Goal: Transaction & Acquisition: Purchase product/service

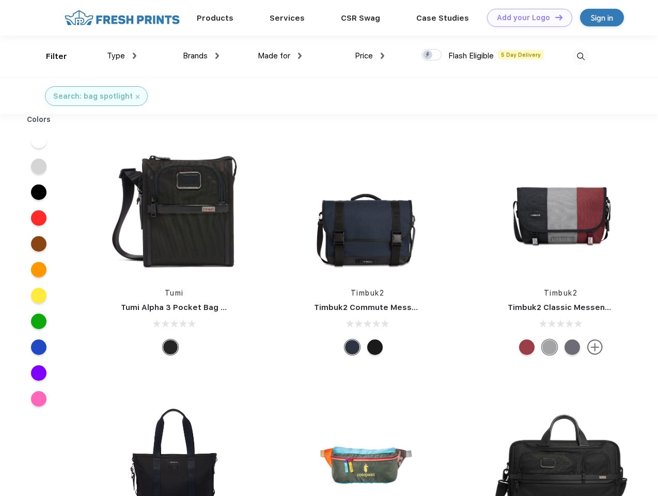
scroll to position [1, 0]
click at [526, 18] on link "Add your Logo Design Tool" at bounding box center [529, 18] width 85 height 18
click at [0, 0] on div "Design Tool" at bounding box center [0, 0] width 0 height 0
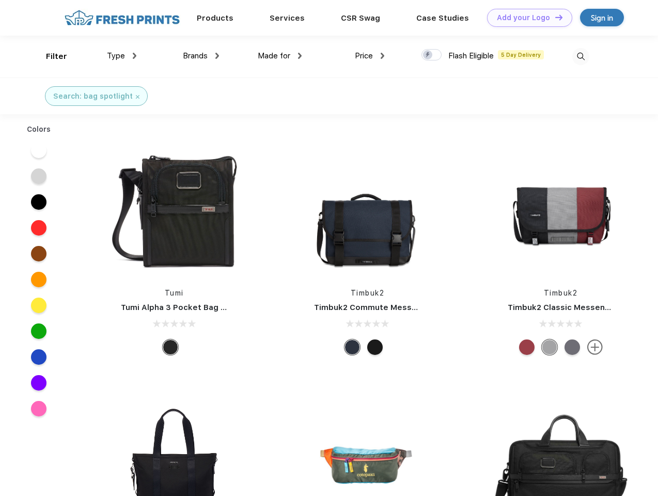
click at [554, 17] on link "Add your Logo Design Tool" at bounding box center [529, 18] width 85 height 18
click at [50, 56] on div "Filter" at bounding box center [56, 57] width 21 height 12
click at [122, 56] on span "Type" at bounding box center [116, 55] width 18 height 9
click at [201, 56] on span "Brands" at bounding box center [195, 55] width 25 height 9
click at [280, 56] on span "Made for" at bounding box center [274, 55] width 33 height 9
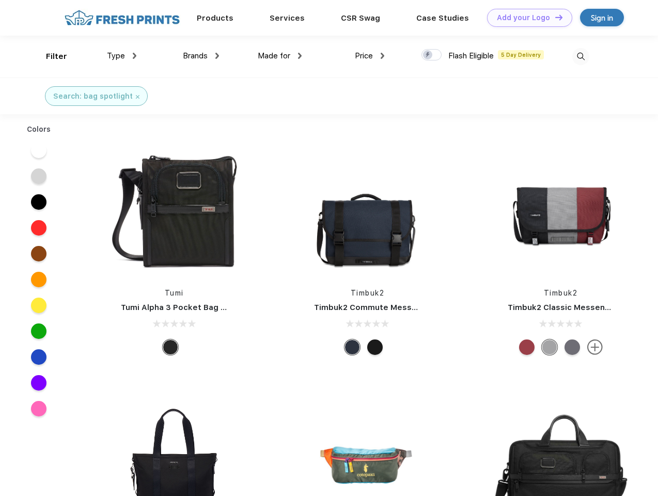
click at [370, 56] on span "Price" at bounding box center [364, 55] width 18 height 9
click at [432, 55] on div at bounding box center [431, 54] width 20 height 11
click at [428, 55] on input "checkbox" at bounding box center [424, 52] width 7 height 7
click at [580, 56] on img at bounding box center [580, 56] width 17 height 17
